Goal: Information Seeking & Learning: Find specific fact

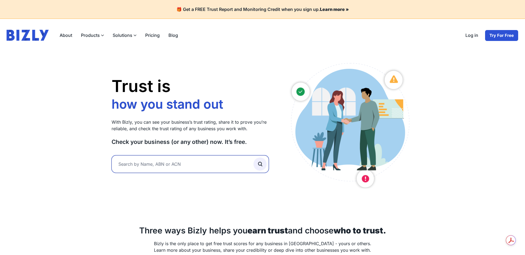
click at [163, 163] on input "text" at bounding box center [190, 164] width 157 height 17
type input "tootle"
click at [253, 158] on button "submit" at bounding box center [259, 164] width 13 height 13
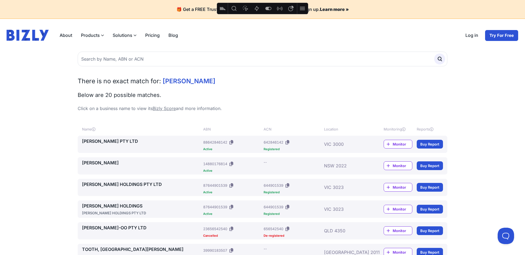
click at [111, 183] on link "[PERSON_NAME] HOLDINGS PTY LTD" at bounding box center [141, 184] width 119 height 7
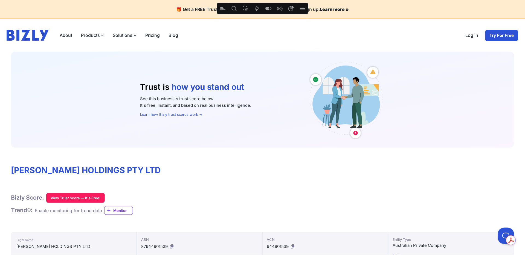
scroll to position [1, 0]
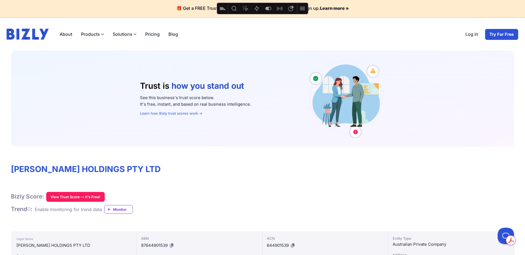
click at [30, 209] on icon at bounding box center [29, 209] width 4 height 0
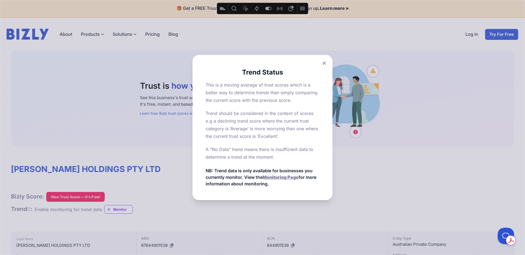
click at [323, 64] on icon at bounding box center [324, 64] width 3 height 4
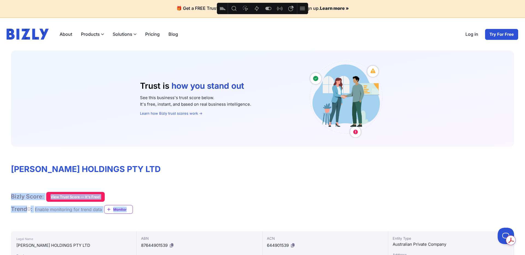
drag, startPoint x: 11, startPoint y: 195, endPoint x: 143, endPoint y: 212, distance: 133.5
click at [145, 212] on div "Bizly Score: View Trust Score — It's Free! Trend : Enable monitoring for trend …" at bounding box center [262, 203] width 503 height 22
copy div "Bizly Score: View Trust Score — It's Free! Trend : Enable monitoring for trend …"
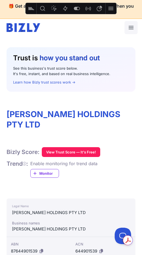
drag, startPoint x: 40, startPoint y: 144, endPoint x: 14, endPoint y: 145, distance: 25.2
click at [8, 147] on div "Bizly Score: View Trust Score — It's Free!" at bounding box center [71, 152] width 129 height 10
copy h1 "Bizly Score:"
click at [25, 164] on icon at bounding box center [25, 164] width 4 height 0
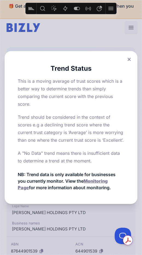
click at [128, 58] on icon at bounding box center [129, 60] width 3 height 4
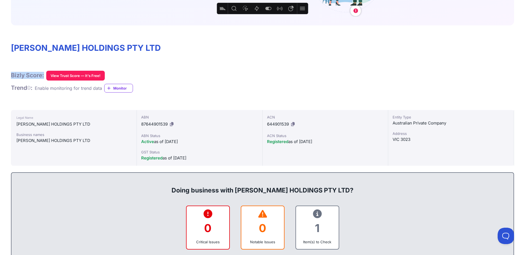
scroll to position [111, 0]
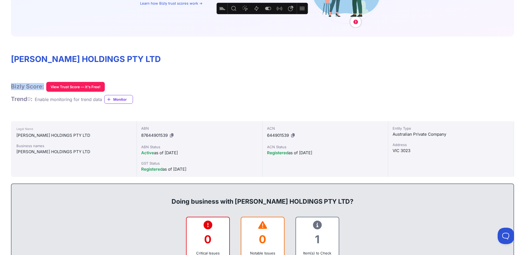
click at [267, 11] on icon "Feature flags" at bounding box center [267, 8] width 7 height 7
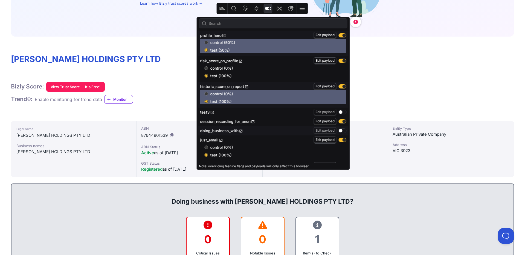
click at [206, 68] on input "control (0%)" at bounding box center [206, 68] width 4 height 4
radio input "true"
radio input "false"
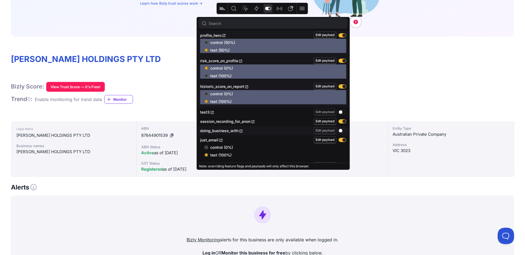
drag, startPoint x: 399, startPoint y: 92, endPoint x: 396, endPoint y: 91, distance: 3.2
click at [399, 92] on div "Bizly Score: View Trust Score — It's Free! Trend : Enable monitoring for trend …" at bounding box center [262, 93] width 503 height 22
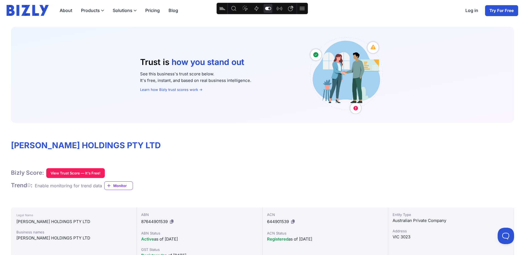
scroll to position [0, 0]
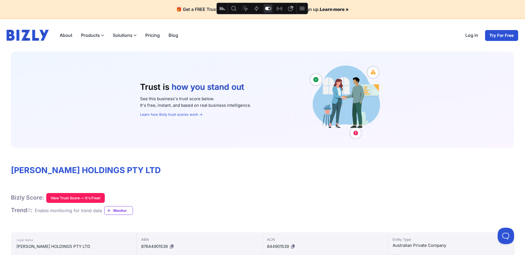
click at [468, 36] on link "Log in" at bounding box center [472, 35] width 22 height 11
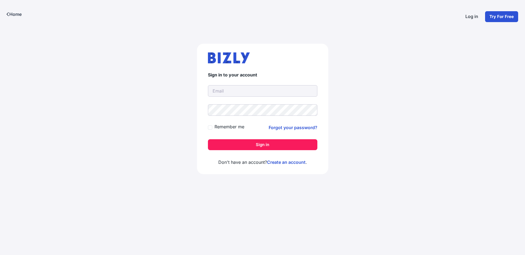
type input "[PERSON_NAME][EMAIL_ADDRESS][DOMAIN_NAME]"
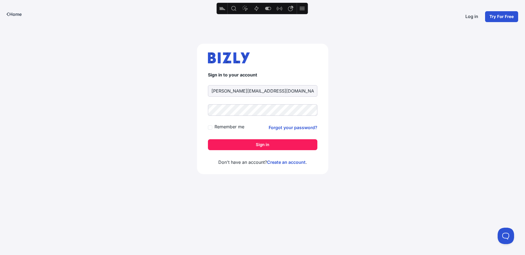
click at [254, 147] on button "Sign in" at bounding box center [262, 144] width 109 height 11
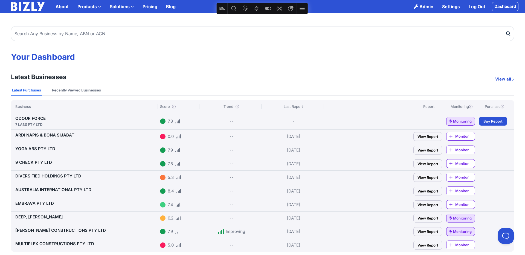
scroll to position [1, 0]
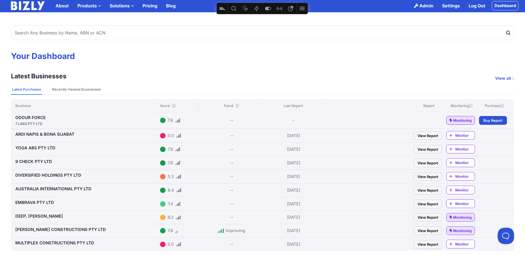
click at [36, 120] on link "ODOUR FORCE 7 LABS PTY LTD" at bounding box center [86, 120] width 142 height 11
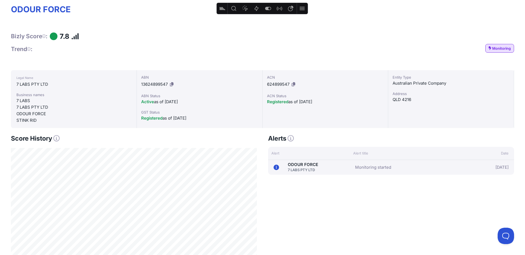
scroll to position [129, 0]
click at [57, 138] on icon at bounding box center [56, 138] width 6 height 6
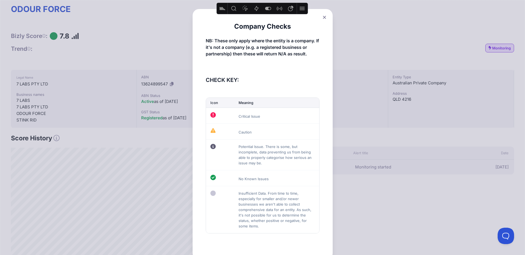
click at [324, 17] on icon at bounding box center [324, 17] width 3 height 3
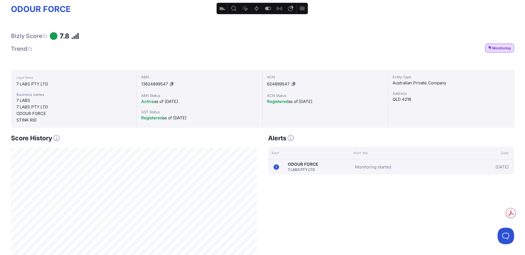
click at [57, 137] on icon at bounding box center [56, 138] width 6 height 6
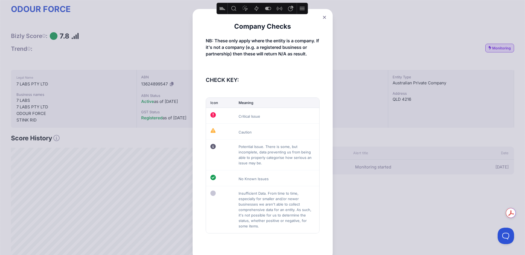
drag, startPoint x: 324, startPoint y: 16, endPoint x: 318, endPoint y: 38, distance: 22.9
click at [324, 16] on icon at bounding box center [324, 18] width 3 height 4
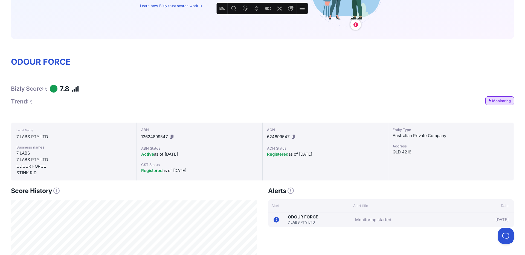
scroll to position [78, 0]
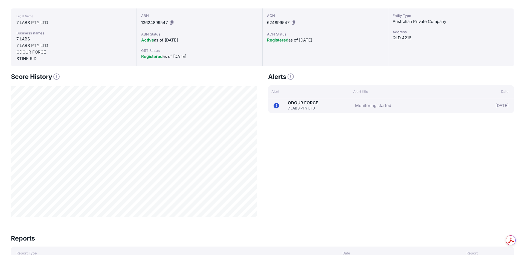
scroll to position [78, 0]
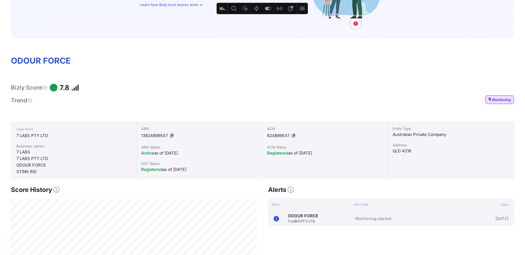
click at [56, 188] on icon at bounding box center [56, 190] width 6 height 6
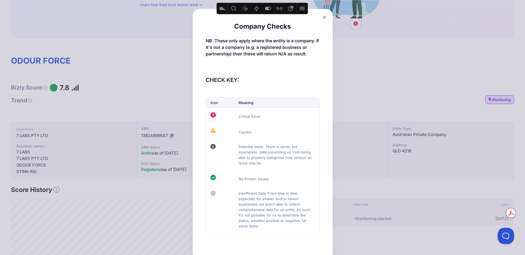
click at [323, 16] on icon at bounding box center [324, 17] width 3 height 3
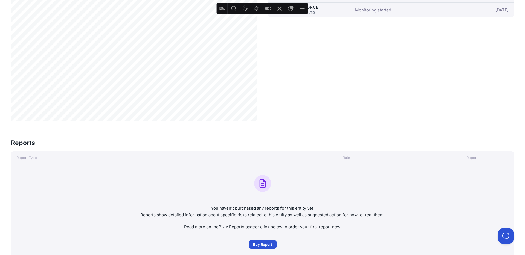
scroll to position [290, 0]
